Goal: Task Accomplishment & Management: Use online tool/utility

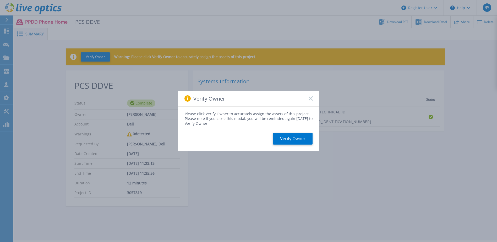
click at [310, 98] on icon at bounding box center [311, 98] width 4 height 4
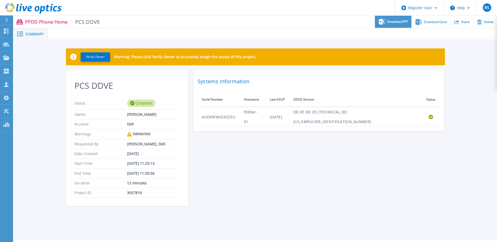
click at [401, 21] on span "Download PPT" at bounding box center [397, 21] width 21 height 3
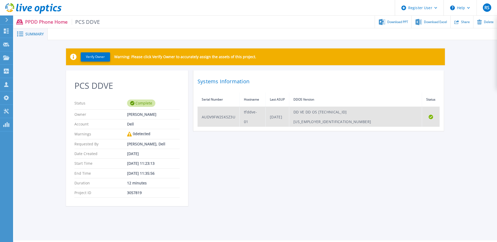
click at [215, 113] on td "AUDV9FW2SKSZ3U" at bounding box center [219, 117] width 42 height 20
copy td "AUDV9FW2SKSZ3U"
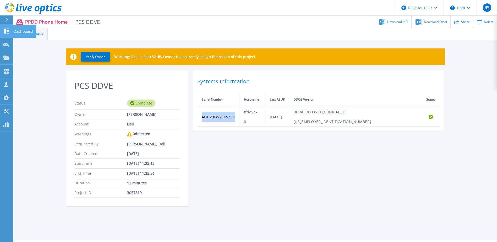
click at [5, 31] on icon at bounding box center [6, 31] width 5 height 5
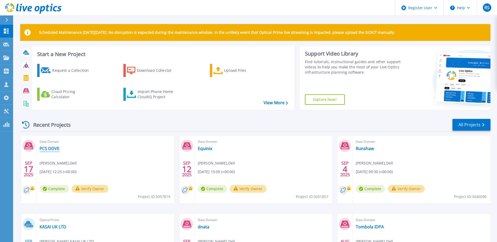
click at [47, 149] on link "PCS DDVE" at bounding box center [50, 148] width 20 height 5
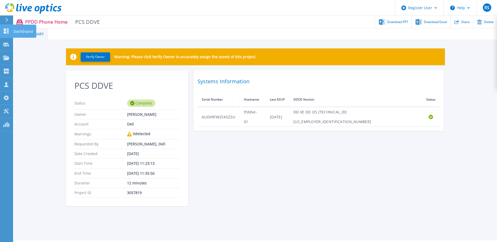
click at [7, 34] on link "Dashboard Dashboard" at bounding box center [6, 31] width 13 height 13
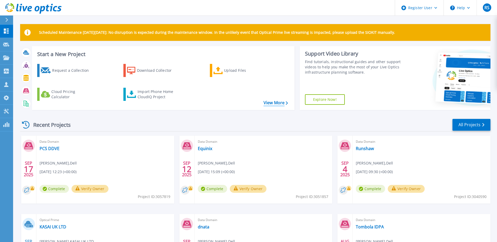
click at [279, 103] on link "View More" at bounding box center [276, 102] width 24 height 5
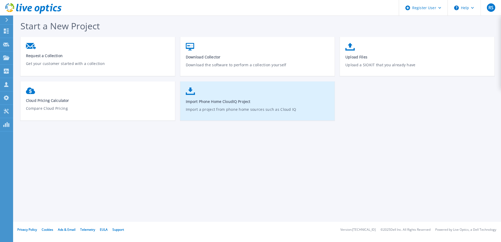
click at [269, 105] on link "Import Phone Home CloudIQ Project Import a project from phone home sources such…" at bounding box center [257, 103] width 155 height 37
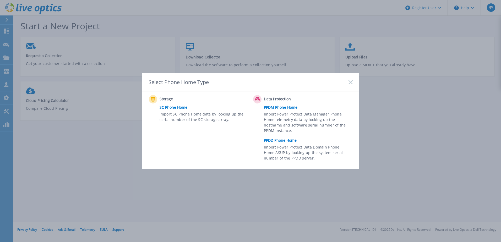
click at [289, 142] on link "PPDD Phone Home" at bounding box center [309, 140] width 91 height 8
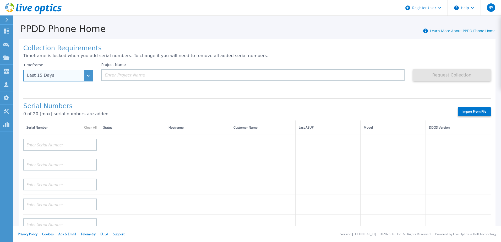
click at [82, 77] on div "Last 15 Days" at bounding box center [55, 75] width 56 height 5
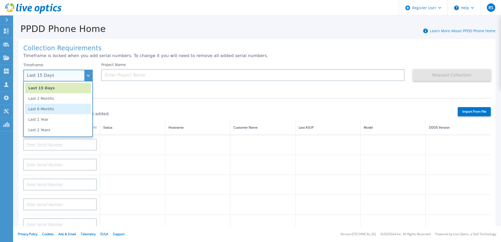
click at [68, 110] on li "Last 6 Months" at bounding box center [58, 109] width 66 height 10
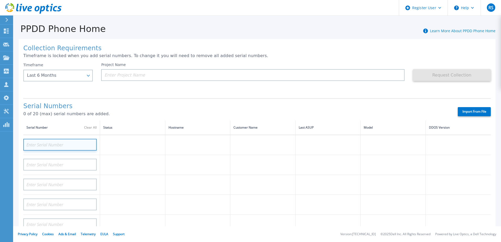
click at [75, 146] on input at bounding box center [59, 145] width 73 height 12
paste input "ELMDDV0120QCTP"
click at [127, 144] on td at bounding box center [132, 145] width 65 height 20
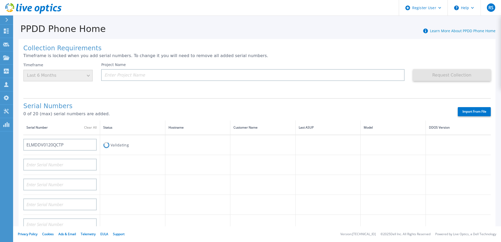
type input "AUDV9FW2SKSZ3U"
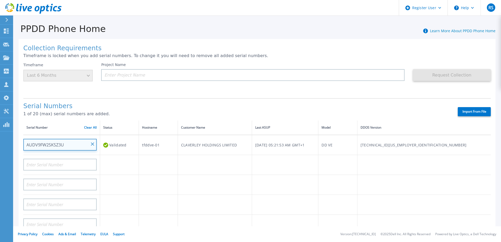
click at [75, 144] on input "AUDV9FW2SKSZ3U" at bounding box center [59, 145] width 73 height 12
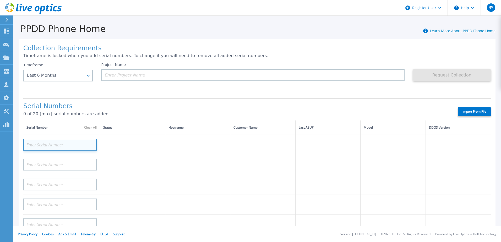
paste input "ELMDDV0120QCTP"
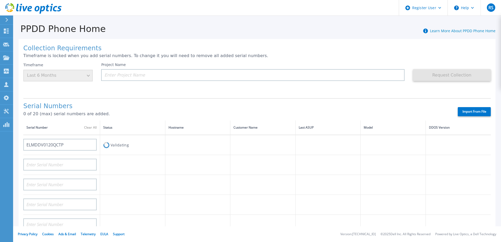
click at [125, 144] on td "Validating" at bounding box center [132, 145] width 65 height 20
type input "AUDV9FW2SKSZ3U"
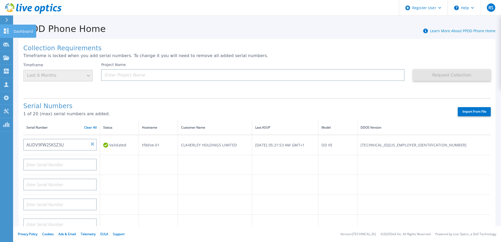
click at [5, 30] on icon at bounding box center [6, 31] width 5 height 5
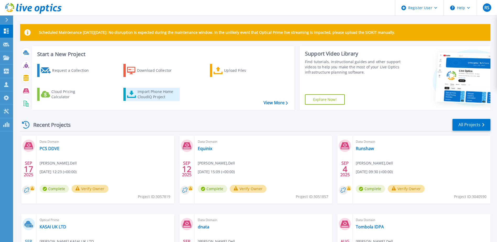
click at [158, 91] on div "Import Phone Home CloudIQ Project" at bounding box center [158, 94] width 41 height 10
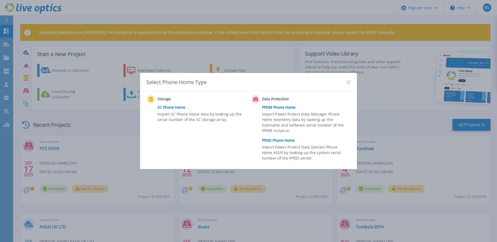
click at [290, 108] on link "PPDM Phone Home" at bounding box center [307, 107] width 91 height 8
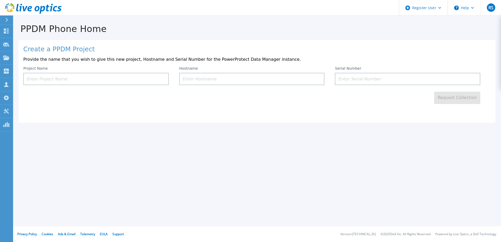
click at [112, 80] on input at bounding box center [95, 79] width 145 height 12
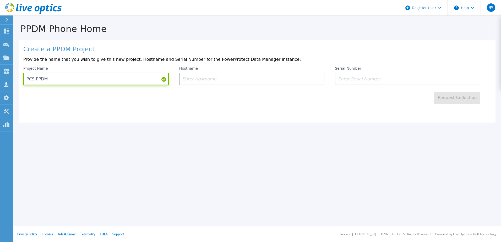
type input "PCS PPDM"
click at [192, 80] on input at bounding box center [251, 79] width 145 height 12
click at [352, 79] on input at bounding box center [407, 79] width 145 height 12
paste input "elmppd0120y6pm"
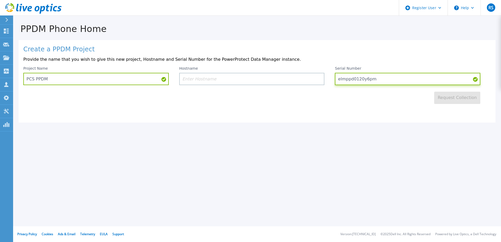
type input "elmppd0120y6pm"
click at [292, 80] on input at bounding box center [251, 79] width 145 height 12
click at [208, 80] on input at bounding box center [251, 79] width 145 height 12
